Goal: Task Accomplishment & Management: Manage account settings

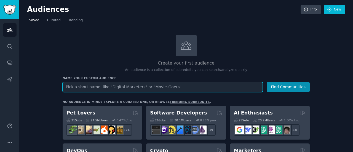
click at [124, 90] on input "text" at bounding box center [163, 87] width 200 height 10
click at [129, 85] on input "text" at bounding box center [163, 87] width 200 height 10
type input "Verzorgingsproducten"
click at [267, 82] on button "Find Communities" at bounding box center [288, 87] width 43 height 10
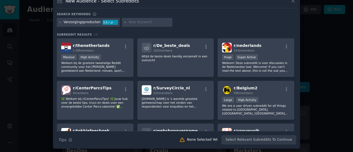
click at [128, 20] on input "text" at bounding box center [149, 22] width 42 height 5
type input "Milieuvriendelijk"
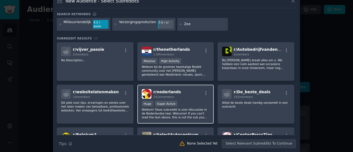
type input "Zeep"
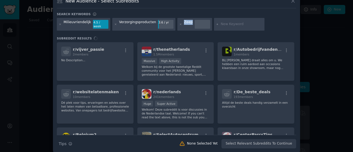
drag, startPoint x: 184, startPoint y: 25, endPoint x: 167, endPoint y: 26, distance: 16.8
click at [167, 26] on div "Milieuvriendelijk 4.5 / week Verzorgingsproducten 3.6 / yr Zeep" at bounding box center [176, 25] width 239 height 15
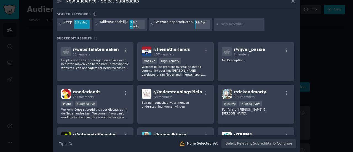
click at [152, 23] on icon at bounding box center [152, 23] width 1 height 1
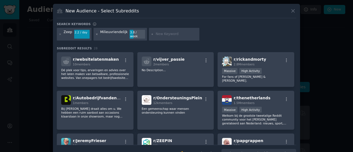
click at [95, 33] on icon at bounding box center [96, 34] width 3 height 3
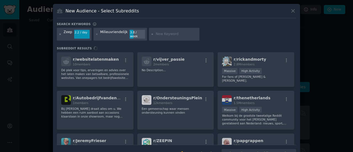
click at [59, 33] on icon at bounding box center [60, 34] width 3 height 3
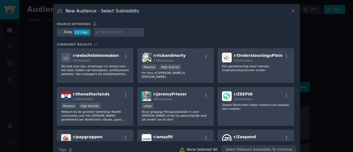
click at [96, 33] on icon at bounding box center [96, 32] width 3 height 3
click at [110, 31] on input "text" at bounding box center [121, 32] width 42 height 5
type input "v"
type input "Verzorgingsproducten"
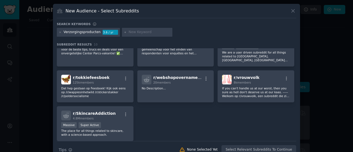
scroll to position [79, 0]
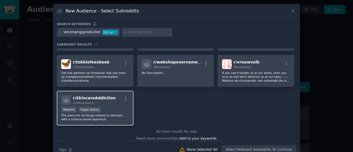
click at [111, 97] on div "r/ SkincareAddiction 4.8M members" at bounding box center [95, 100] width 68 height 10
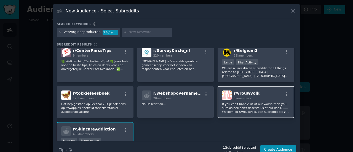
click at [238, 102] on p "If you can't handle us at our worst, then you sure as hell don't deserve us at …" at bounding box center [256, 108] width 68 height 12
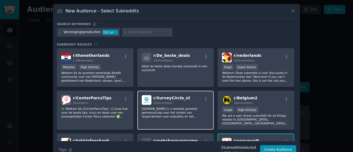
scroll to position [1, 0]
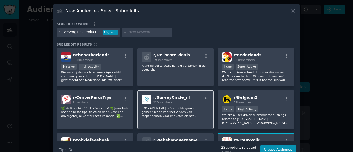
click at [193, 106] on div "r/ SurveyCircle_nl 220 members [DOMAIN_NAME] is 's werelds grootste gemeenschap…" at bounding box center [175, 109] width 77 height 39
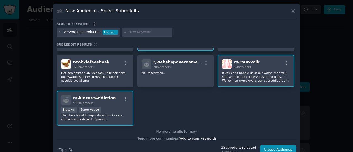
scroll to position [0, 0]
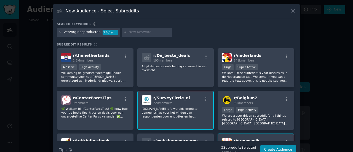
click at [143, 30] on input "text" at bounding box center [149, 32] width 42 height 5
click at [60, 31] on icon at bounding box center [60, 32] width 3 height 3
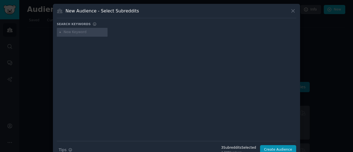
click at [86, 34] on div at bounding box center [82, 32] width 51 height 9
click at [85, 31] on input "text" at bounding box center [85, 32] width 42 height 5
type input "Verzorgingsproducten"
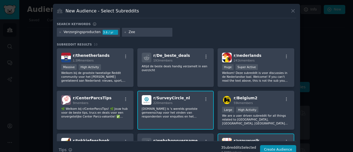
type input "Zeep"
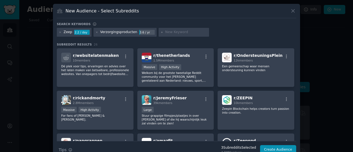
click at [57, 32] on div "Zeep 2.2 / day" at bounding box center [74, 32] width 35 height 9
click at [59, 32] on icon at bounding box center [60, 32] width 3 height 3
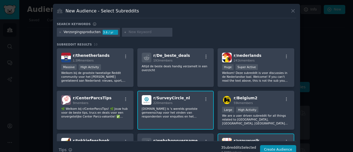
click at [141, 31] on input "text" at bounding box center [149, 32] width 42 height 5
type input "milieuvriendelijk"
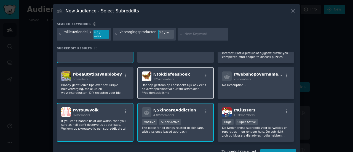
scroll to position [199, 0]
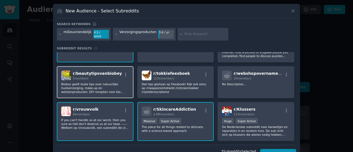
click at [64, 82] on p "Biobey geeft leuke tips over natuurlijke huidverzorging, make-up en welzijnspro…" at bounding box center [95, 88] width 68 height 12
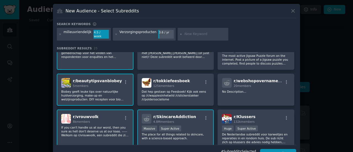
scroll to position [274, 0]
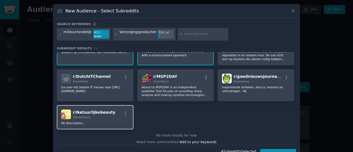
click at [89, 115] on div "18 members" at bounding box center [94, 117] width 42 height 4
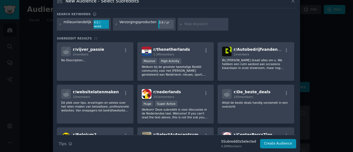
scroll to position [10, 0]
click at [282, 139] on button "Create Audience" at bounding box center [278, 143] width 36 height 9
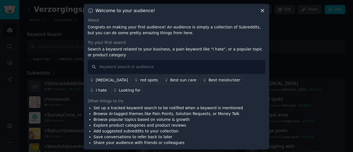
scroll to position [1, 0]
click at [119, 63] on input "text" at bounding box center [176, 66] width 177 height 14
type input "Milieuvriendelijk"
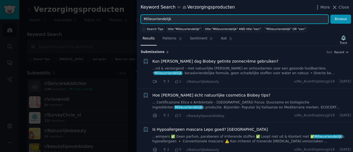
click at [181, 17] on input "Milieuvriendelijk" at bounding box center [235, 19] width 188 height 9
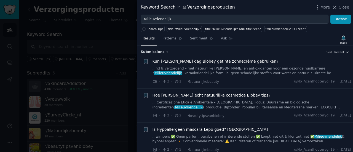
click at [109, 34] on div at bounding box center [176, 76] width 353 height 152
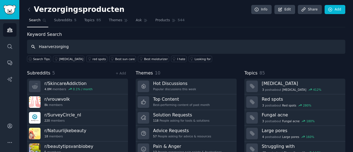
type input "Haarverzorging"
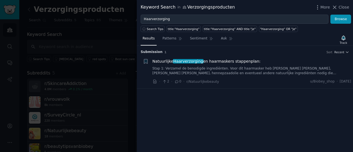
click at [115, 64] on div at bounding box center [176, 76] width 353 height 152
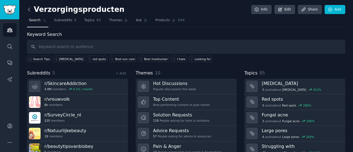
click at [30, 11] on icon at bounding box center [29, 10] width 6 height 6
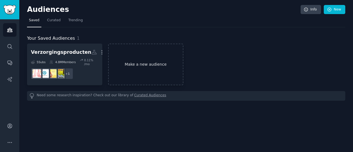
click at [140, 62] on link "Make a new audience" at bounding box center [145, 65] width 75 height 42
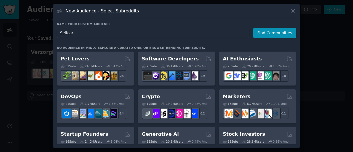
type input "Selfcare"
click button "Find Communities" at bounding box center [274, 33] width 43 height 10
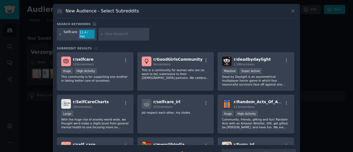
click at [60, 33] on icon at bounding box center [60, 34] width 3 height 3
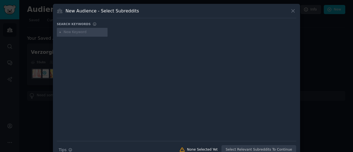
click at [93, 33] on input "text" at bounding box center [85, 32] width 42 height 5
type input "Self care"
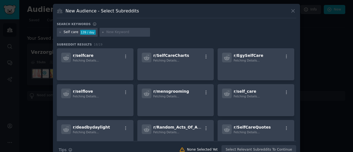
click at [121, 33] on input "text" at bounding box center [127, 32] width 42 height 5
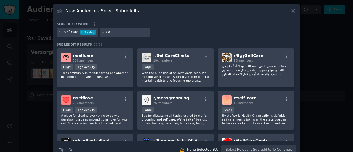
type input "c"
type input "Care products"
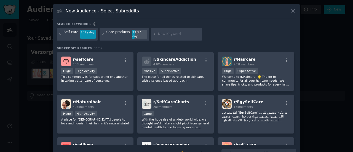
click at [153, 33] on icon at bounding box center [154, 34] width 3 height 3
click at [101, 33] on icon at bounding box center [102, 34] width 3 height 3
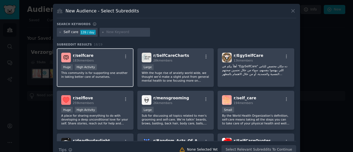
click at [111, 75] on p "This community is for supporting one another in taking better care of ourselves." at bounding box center [95, 75] width 68 height 8
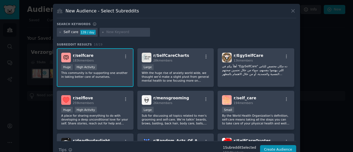
scroll to position [0, 0]
click at [101, 56] on div "r/ selfcare 183k members" at bounding box center [95, 57] width 68 height 10
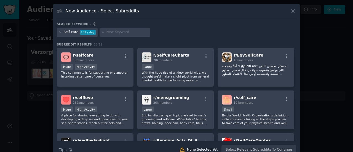
click at [102, 32] on icon at bounding box center [102, 31] width 1 height 1
click at [101, 32] on icon at bounding box center [102, 32] width 3 height 3
click at [125, 32] on input "text" at bounding box center [127, 32] width 42 height 5
type input "Care products"
click at [153, 35] on div "Self care 139 / day Care products" at bounding box center [176, 33] width 239 height 11
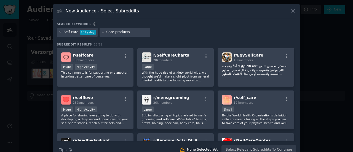
click at [289, 10] on div "New Audience - Select Subreddits" at bounding box center [176, 13] width 239 height 10
click at [133, 30] on input "Care products" at bounding box center [127, 32] width 42 height 5
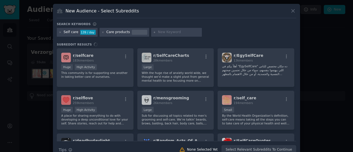
click at [173, 34] on input "text" at bounding box center [179, 32] width 42 height 5
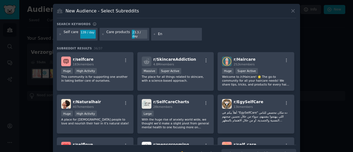
type input "E"
paste input "environment"
click at [158, 32] on input "environment" at bounding box center [179, 34] width 42 height 5
click at [189, 33] on input "Environment" at bounding box center [179, 34] width 42 height 5
type input "Environment friendly"
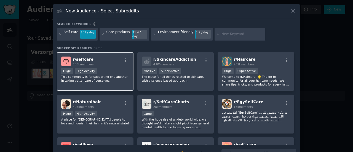
click at [117, 61] on div "r/ selfcare 183k members" at bounding box center [95, 61] width 68 height 10
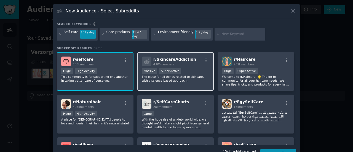
click at [191, 68] on div "Massive Super Active" at bounding box center [176, 71] width 68 height 7
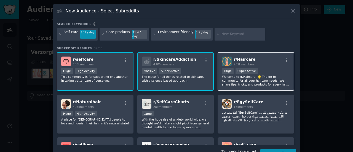
click at [262, 57] on div "r/ Haircare 252k members" at bounding box center [256, 61] width 68 height 10
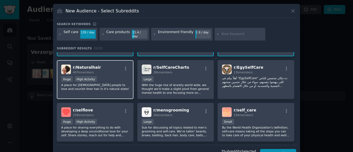
scroll to position [35, 0]
click at [110, 76] on div "Huge High Activity" at bounding box center [95, 79] width 68 height 7
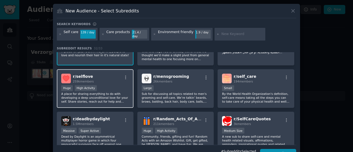
scroll to position [69, 0]
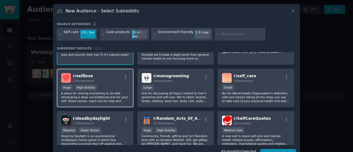
click at [120, 87] on div "Huge High Activity" at bounding box center [95, 88] width 68 height 7
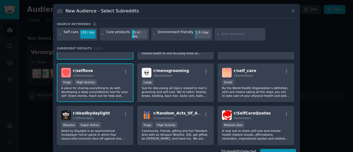
scroll to position [42, 0]
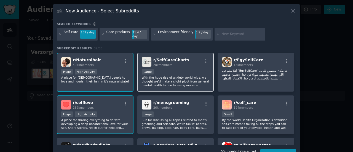
click at [168, 76] on p "With the huge rise of anxiety world wide, we thought we'd make a slight pivot f…" at bounding box center [176, 82] width 68 height 12
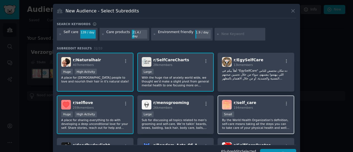
click at [250, 112] on div "100 - 1000 members Small" at bounding box center [256, 114] width 68 height 7
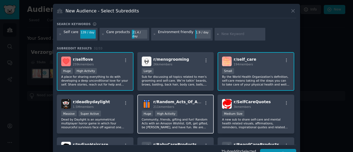
scroll to position [86, 0]
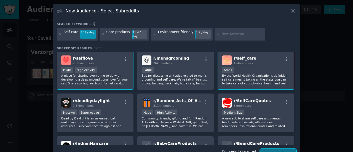
click at [280, 150] on button "Create Audience" at bounding box center [278, 153] width 36 height 9
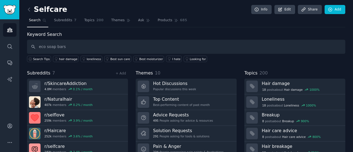
type input "eco soap bars"
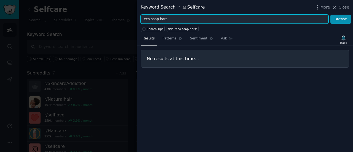
click at [146, 19] on input "eco soap bars" at bounding box center [235, 19] width 188 height 9
type input "soap bars"
click at [330, 15] on button "Browse" at bounding box center [340, 19] width 21 height 9
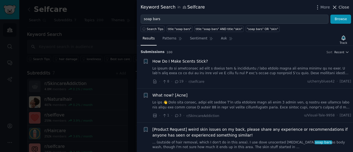
click at [335, 6] on icon at bounding box center [335, 7] width 6 height 6
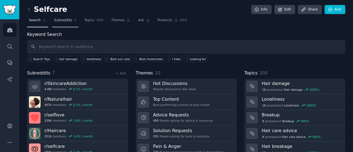
click at [70, 21] on link "Subreddits 7" at bounding box center [65, 21] width 26 height 11
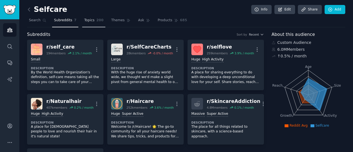
click at [88, 23] on link "Topics 200" at bounding box center [93, 21] width 23 height 11
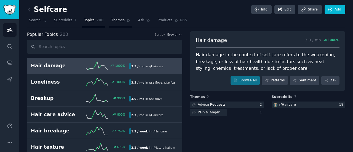
click at [115, 20] on span "Themes" at bounding box center [118, 20] width 14 height 5
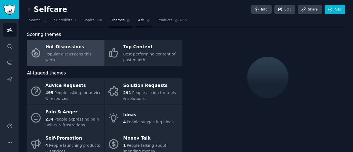
click at [138, 17] on link "Ask" at bounding box center [144, 21] width 16 height 11
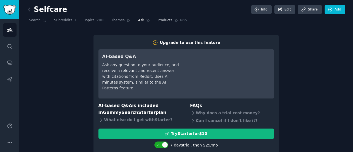
click at [158, 25] on link "Products 685" at bounding box center [172, 21] width 33 height 11
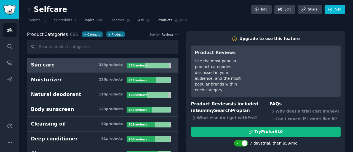
click at [89, 17] on link "Topics 200" at bounding box center [93, 21] width 23 height 11
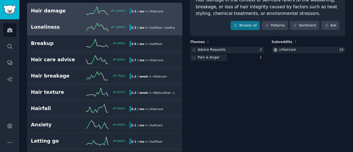
scroll to position [55, 0]
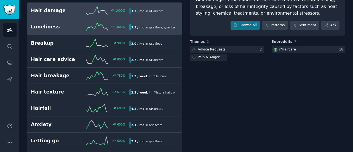
scroll to position [0, 0]
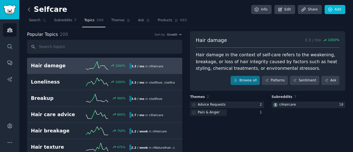
click at [27, 10] on icon at bounding box center [29, 10] width 6 height 6
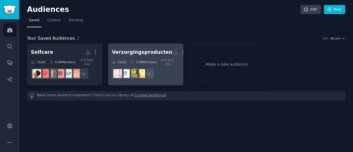
click at [132, 60] on icon at bounding box center [132, 61] width 3 height 3
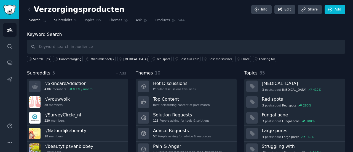
click at [67, 18] on span "Subreddits" at bounding box center [63, 20] width 18 height 5
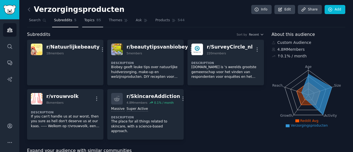
click at [88, 20] on span "Topics" at bounding box center [89, 20] width 10 height 5
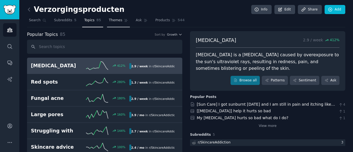
click at [111, 26] on link "Themes" at bounding box center [118, 21] width 23 height 11
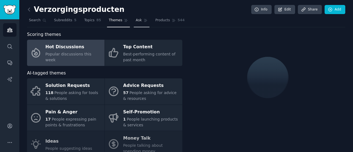
click at [134, 16] on link "Ask" at bounding box center [142, 21] width 16 height 11
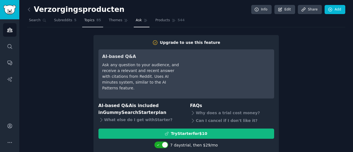
click at [88, 22] on span "Topics" at bounding box center [89, 20] width 10 height 5
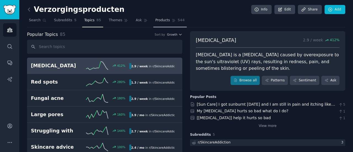
click at [155, 21] on span "Products" at bounding box center [162, 20] width 15 height 5
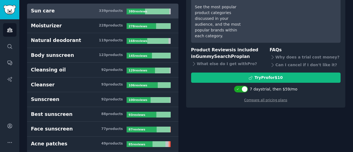
scroll to position [54, 0]
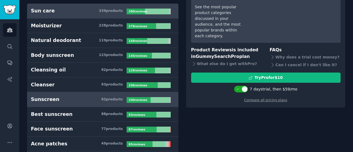
scroll to position [0, 0]
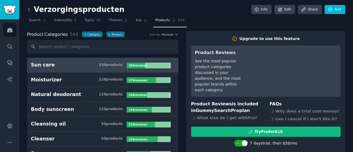
click at [27, 8] on icon at bounding box center [29, 10] width 6 height 6
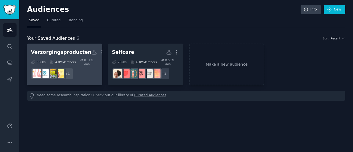
click at [65, 52] on div "Verzorgingsproducten" at bounding box center [61, 52] width 60 height 7
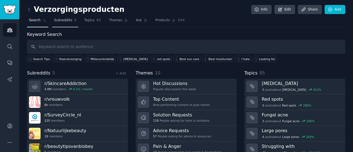
click at [68, 19] on span "Subreddits" at bounding box center [63, 20] width 18 height 5
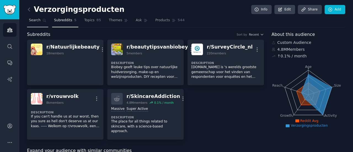
click at [34, 21] on span "Search" at bounding box center [35, 20] width 12 height 5
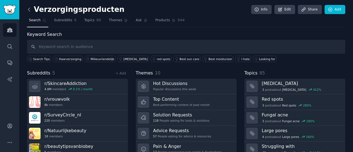
click at [28, 8] on icon at bounding box center [29, 10] width 6 height 6
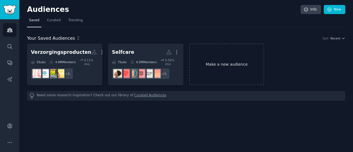
click at [204, 69] on link "Make a new audience" at bounding box center [226, 65] width 75 height 42
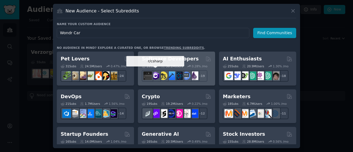
type input "Wondr Care"
click button "Find Communities" at bounding box center [274, 33] width 43 height 10
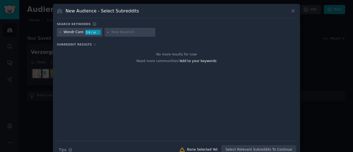
click at [106, 32] on icon at bounding box center [107, 32] width 3 height 3
click at [116, 32] on input "text" at bounding box center [132, 32] width 42 height 5
type input "Zeep"
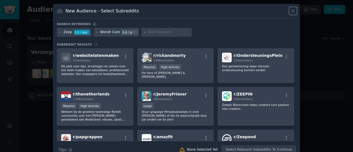
click at [293, 14] on icon at bounding box center [293, 11] width 6 height 6
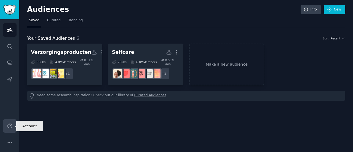
click at [8, 123] on icon "Sidebar" at bounding box center [10, 126] width 6 height 6
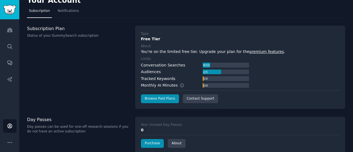
scroll to position [43, 0]
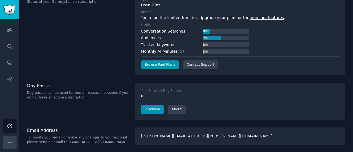
click at [10, 144] on icon "Sidebar" at bounding box center [10, 142] width 6 height 6
click at [8, 127] on icon "Sidebar" at bounding box center [9, 126] width 4 height 4
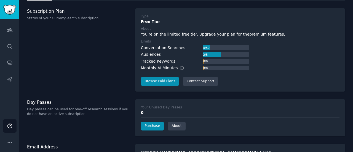
scroll to position [43, 0]
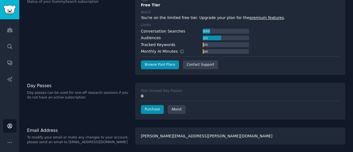
click at [3, 36] on div "Audiences Search Conversations AI Reports" at bounding box center [9, 66] width 19 height 94
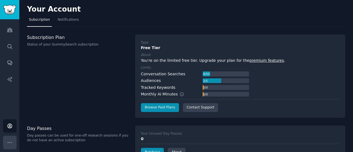
click at [6, 141] on button "More" at bounding box center [10, 143] width 14 height 14
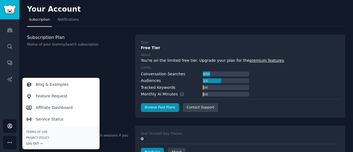
click at [35, 143] on div "Log Out →" at bounding box center [60, 143] width 69 height 4
